Goal: Transaction & Acquisition: Book appointment/travel/reservation

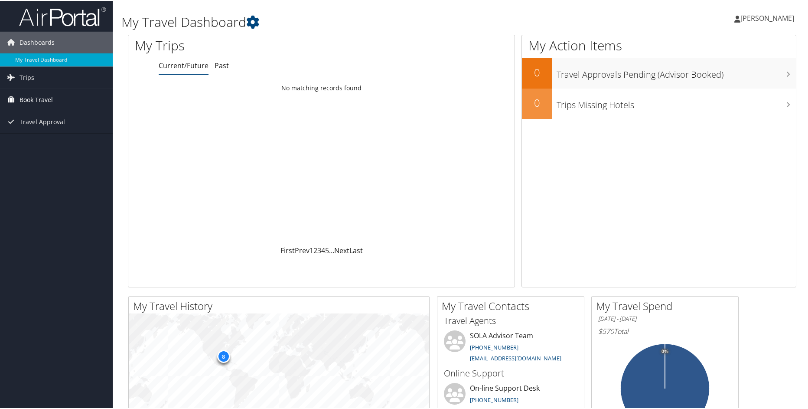
click at [34, 97] on span "Book Travel" at bounding box center [36, 99] width 33 height 22
click at [36, 131] on link "Book/Manage Online Trips" at bounding box center [56, 129] width 113 height 13
